Goal: Task Accomplishment & Management: Complete application form

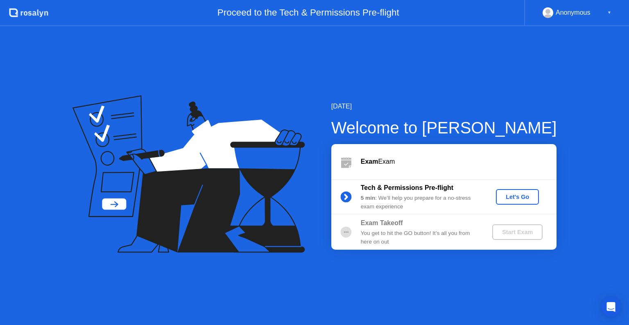
click at [515, 197] on div "Let's Go" at bounding box center [517, 197] width 36 height 7
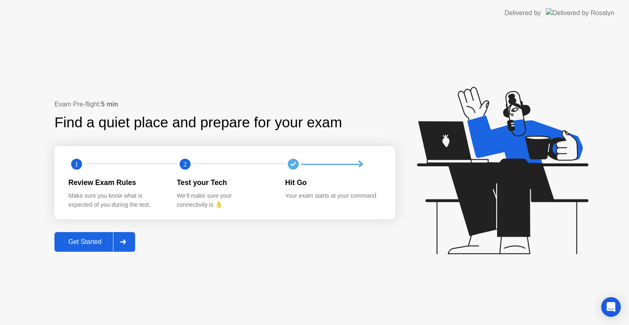
click at [101, 243] on div "Get Started" at bounding box center [85, 241] width 56 height 7
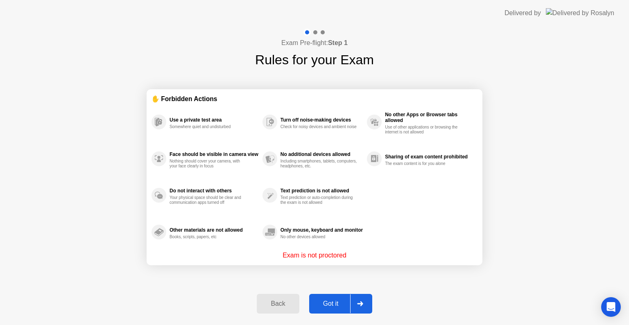
click at [333, 303] on div "Got it" at bounding box center [331, 303] width 39 height 7
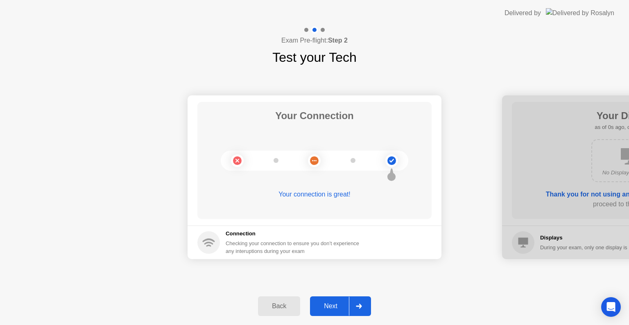
click at [333, 303] on div "Next" at bounding box center [331, 306] width 36 height 7
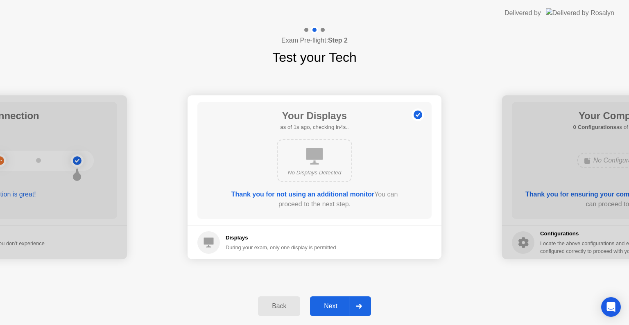
click at [333, 303] on div "Next" at bounding box center [331, 306] width 36 height 7
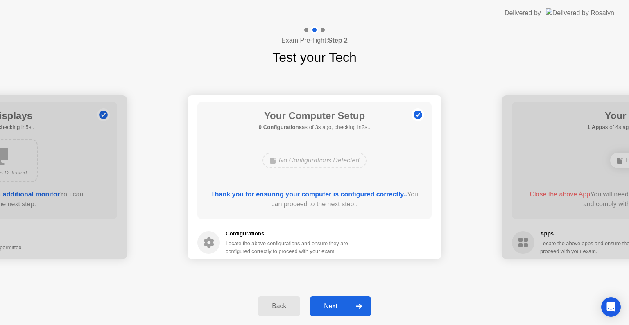
click at [333, 303] on div "Next" at bounding box center [331, 306] width 36 height 7
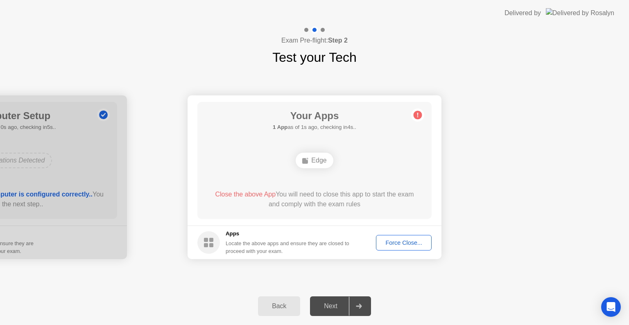
click at [394, 245] on div "Force Close..." at bounding box center [404, 243] width 50 height 7
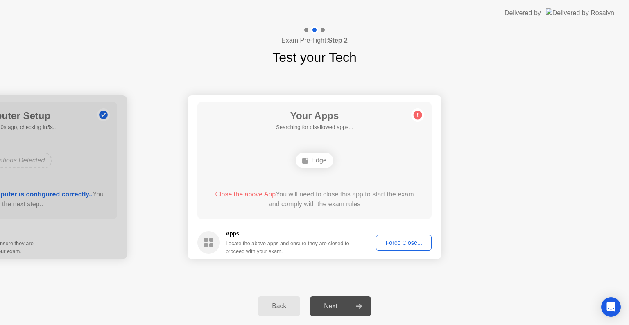
click at [412, 243] on div "Force Close..." at bounding box center [404, 243] width 50 height 7
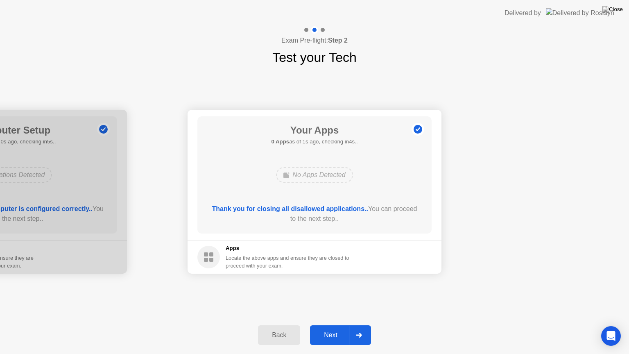
click at [328, 325] on div "Next" at bounding box center [331, 334] width 36 height 7
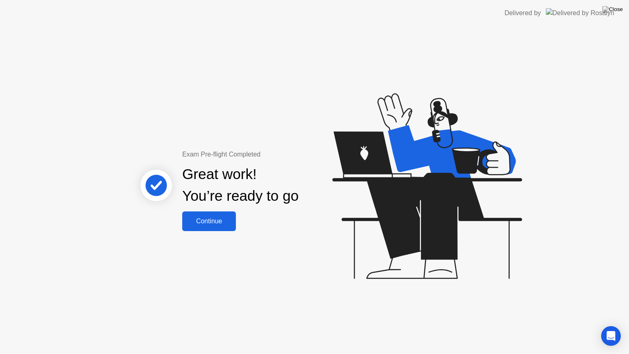
click at [221, 224] on div "Continue" at bounding box center [209, 221] width 49 height 7
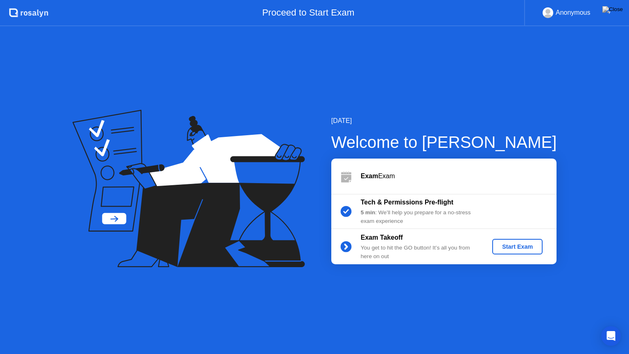
click at [525, 249] on div "Start Exam" at bounding box center [518, 246] width 44 height 7
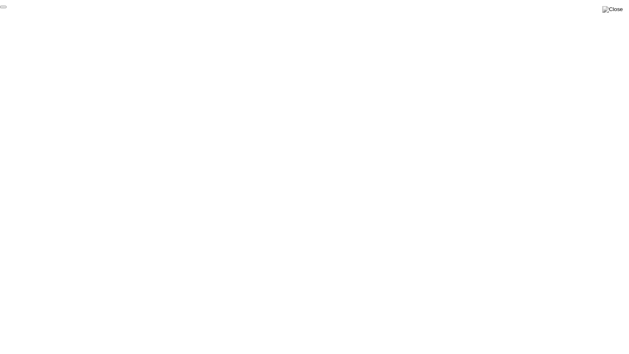
click div "End Proctoring Session"
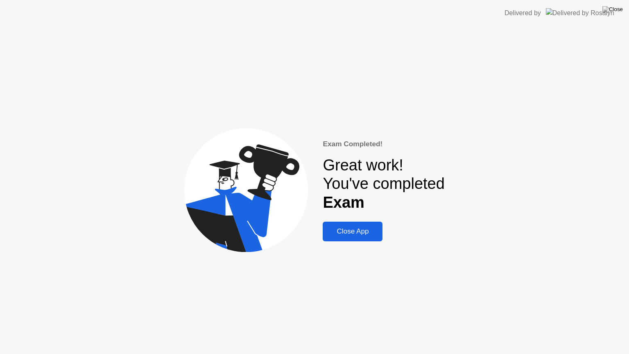
click at [361, 234] on div "Close App" at bounding box center [352, 231] width 55 height 8
